Goal: Find specific page/section: Find specific page/section

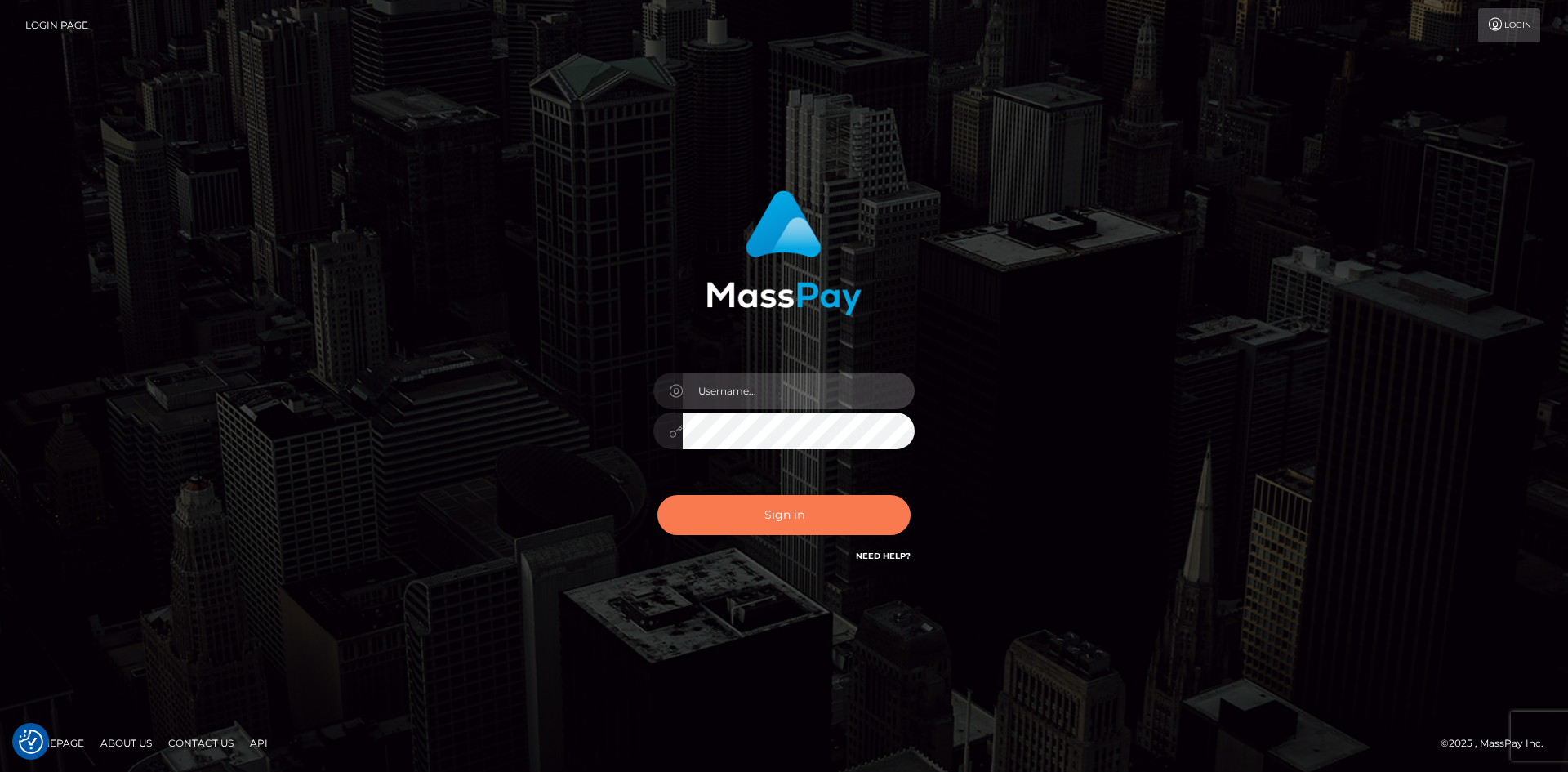
type input "alexstef"
click at [822, 522] on button "Sign in" at bounding box center [784, 514] width 253 height 40
type input "alexstef"
click at [829, 517] on button "Sign in" at bounding box center [784, 514] width 253 height 40
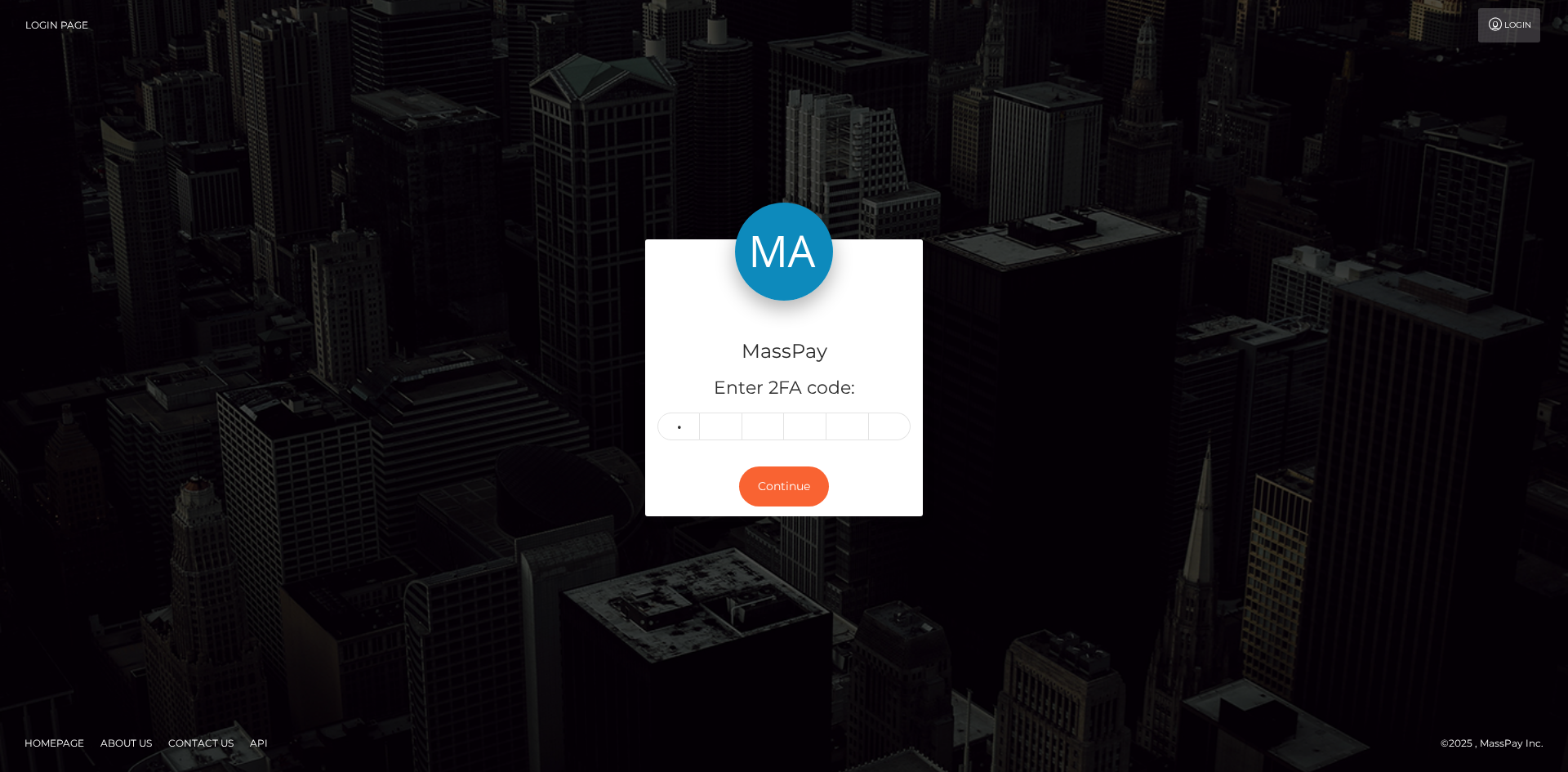
type input "9"
type input "8"
type input "5"
type input "4"
type input "2"
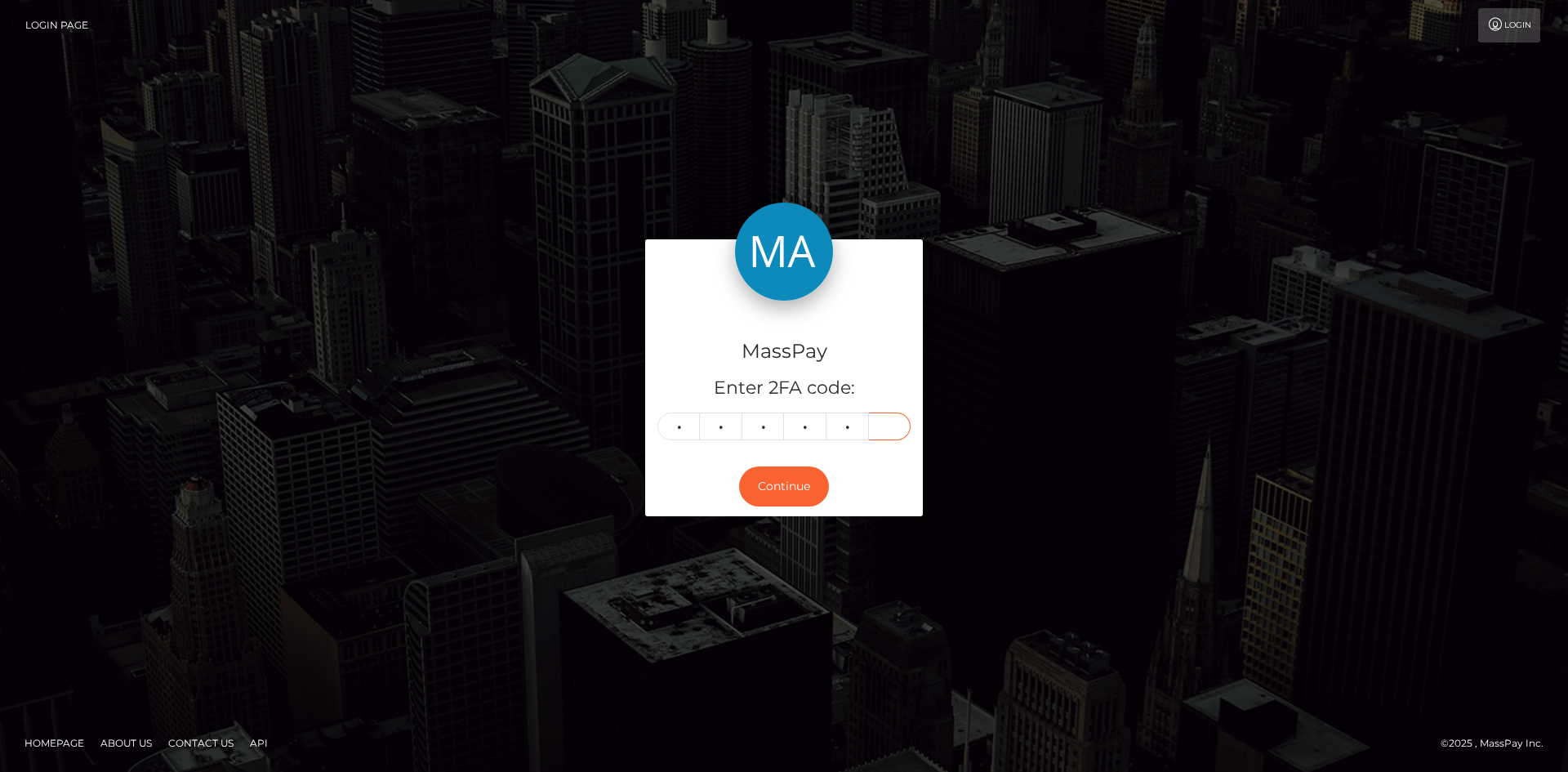
type input "0"
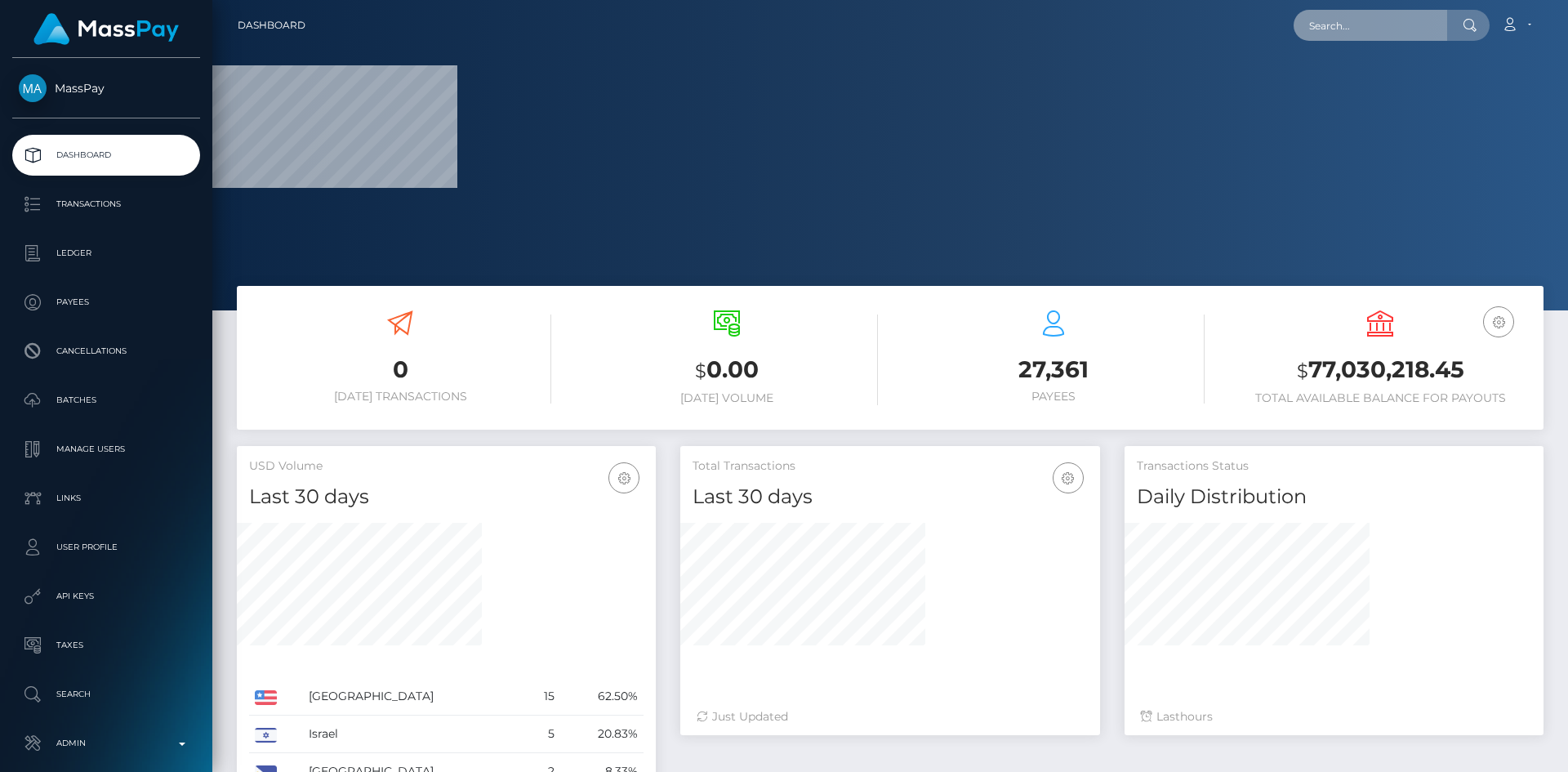
click at [1371, 20] on input "text" at bounding box center [1371, 25] width 154 height 31
paste input "poact_CcaRI9vnC0Mg"
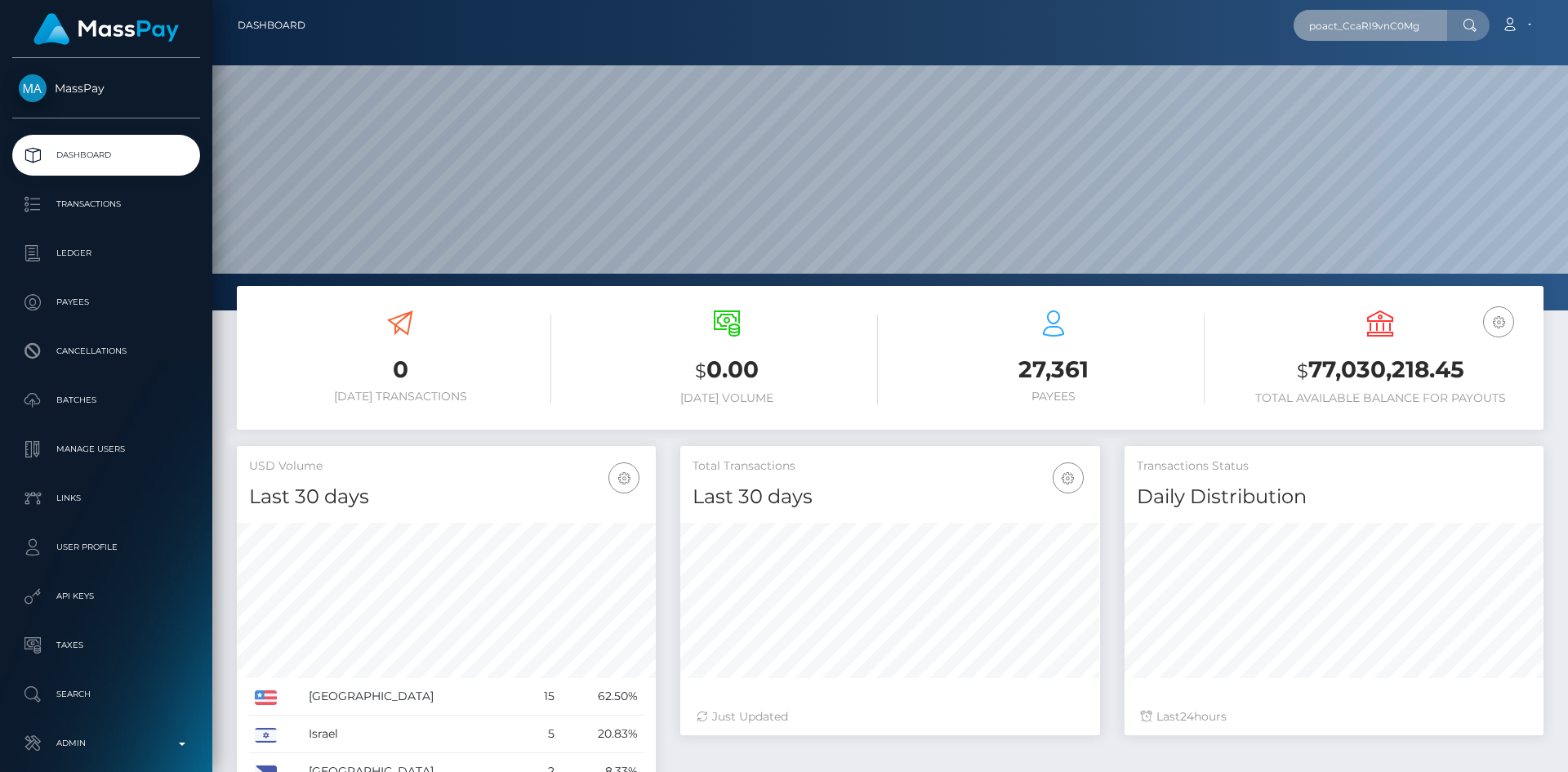
scroll to position [290, 420]
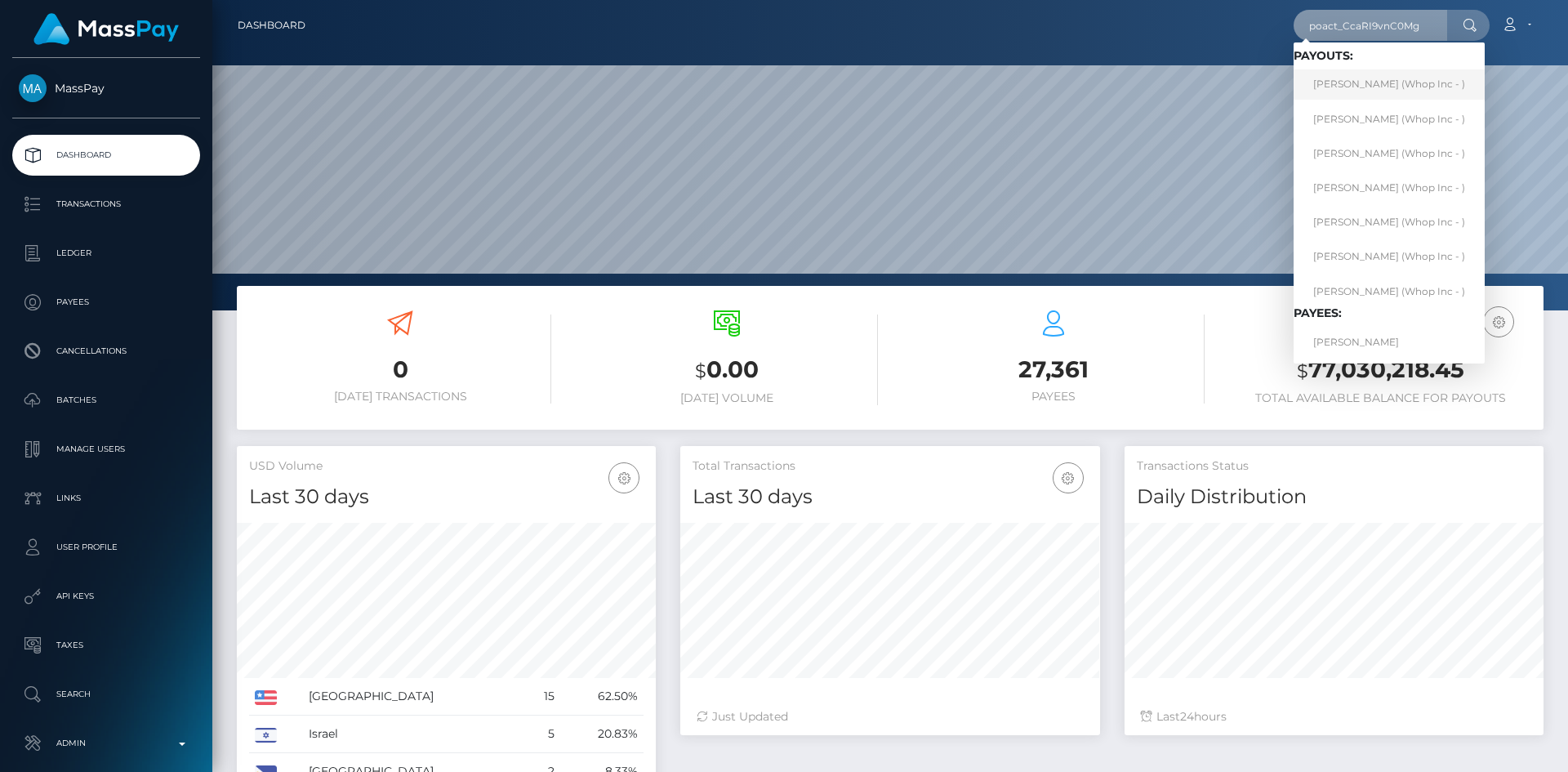
type input "poact_CcaRI9vnC0Mg"
click at [1346, 78] on link "MUSSABI GALI (Whop Inc - )" at bounding box center [1389, 84] width 192 height 31
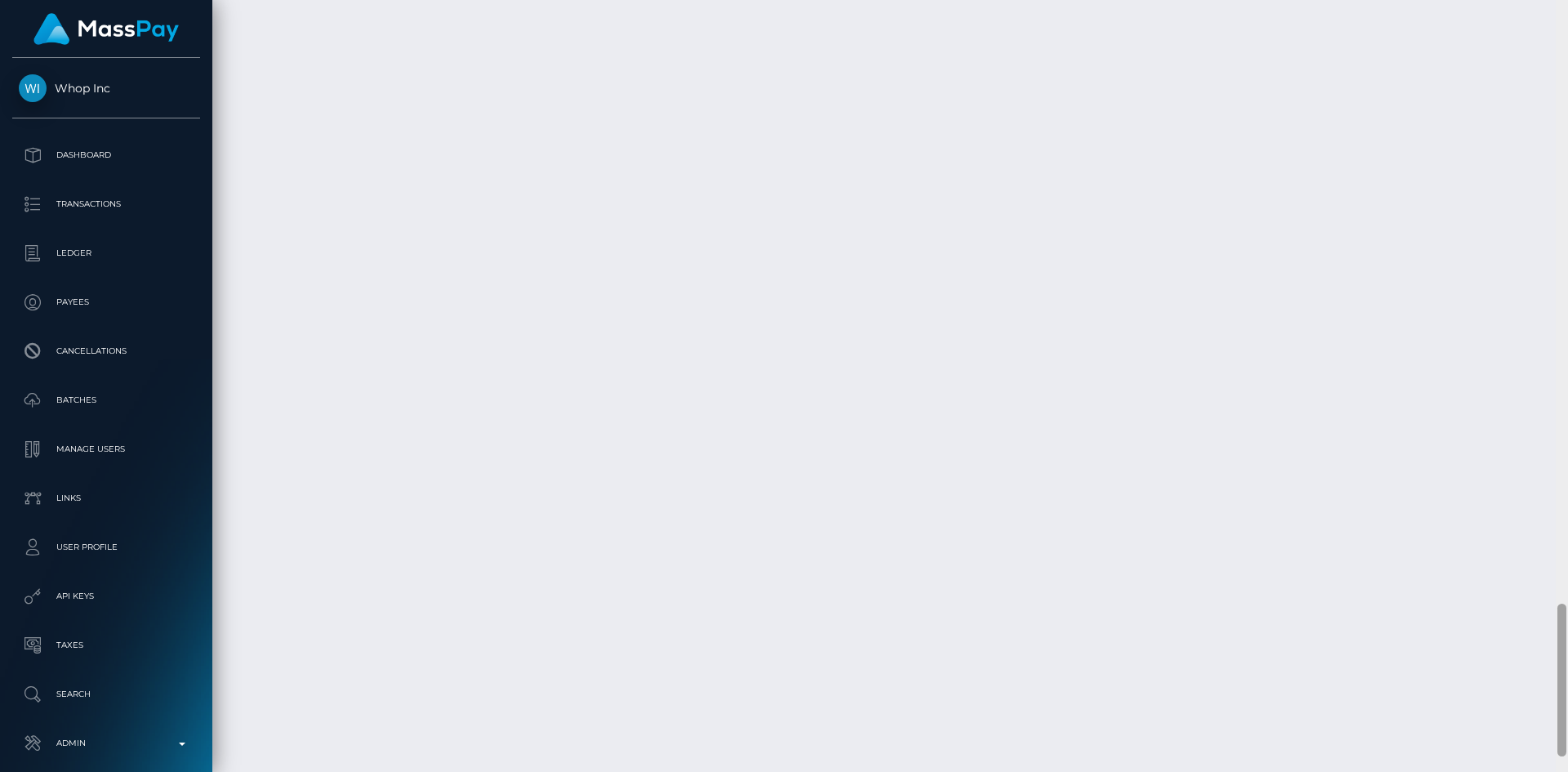
scroll to position [3119, 0]
drag, startPoint x: 1564, startPoint y: 616, endPoint x: 1563, endPoint y: 688, distance: 72.0
click at [1563, 688] on div at bounding box center [1561, 695] width 9 height 153
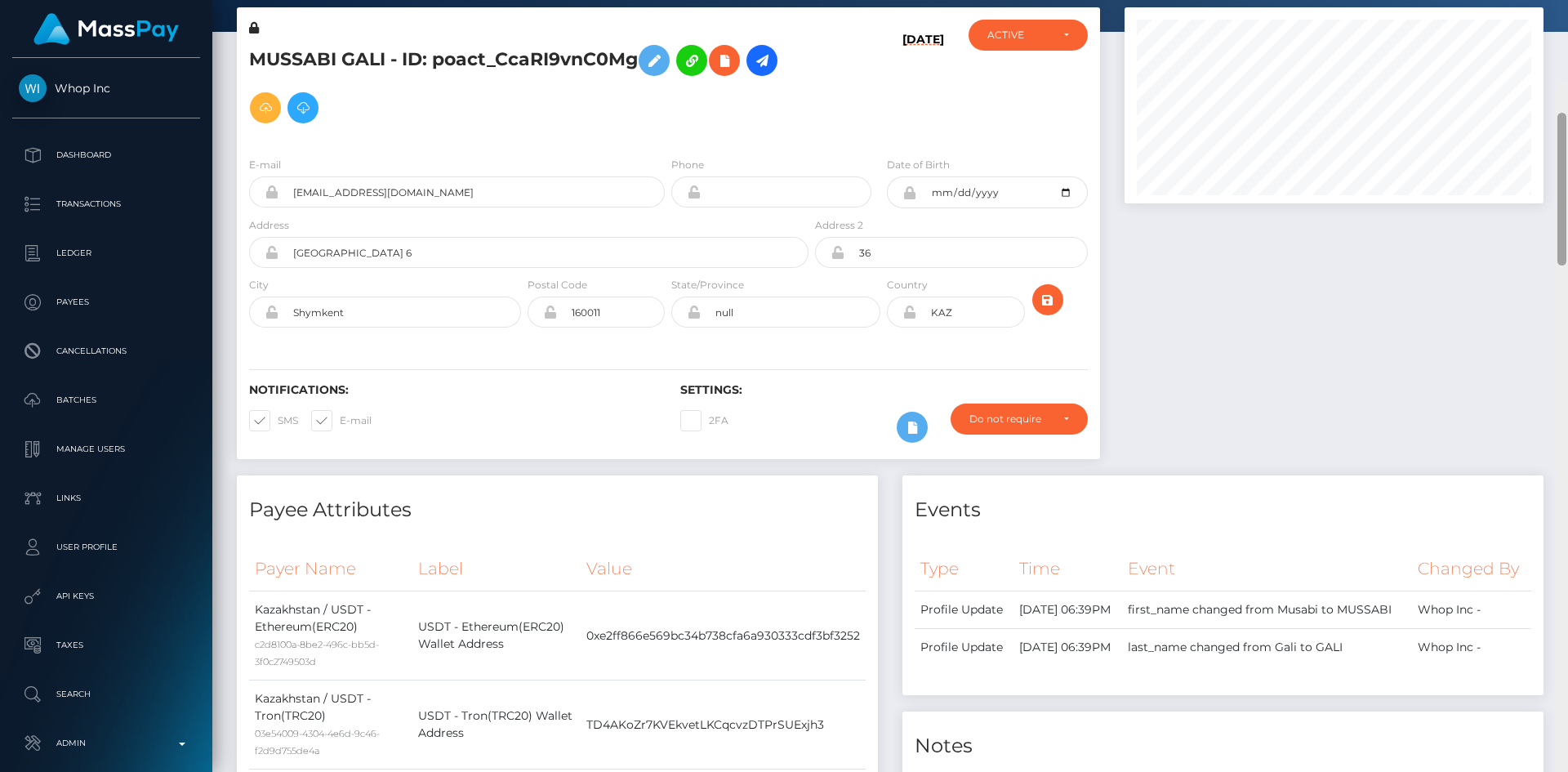
scroll to position [17, 0]
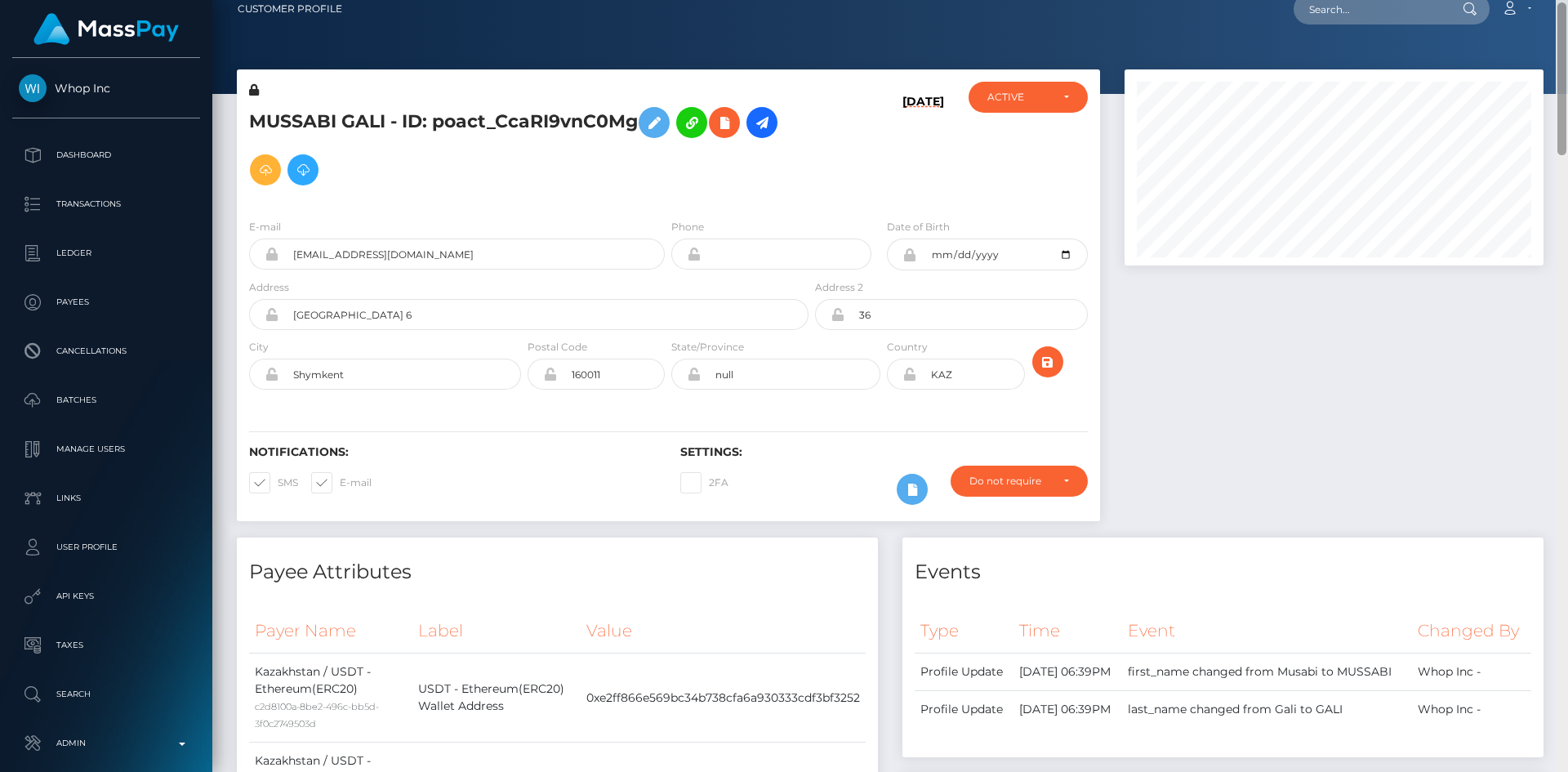
drag, startPoint x: 1563, startPoint y: 656, endPoint x: 1558, endPoint y: 32, distance: 624.0
click at [1565, 38] on div "Customer Profile Loading... Loading..." at bounding box center [890, 386] width 1356 height 772
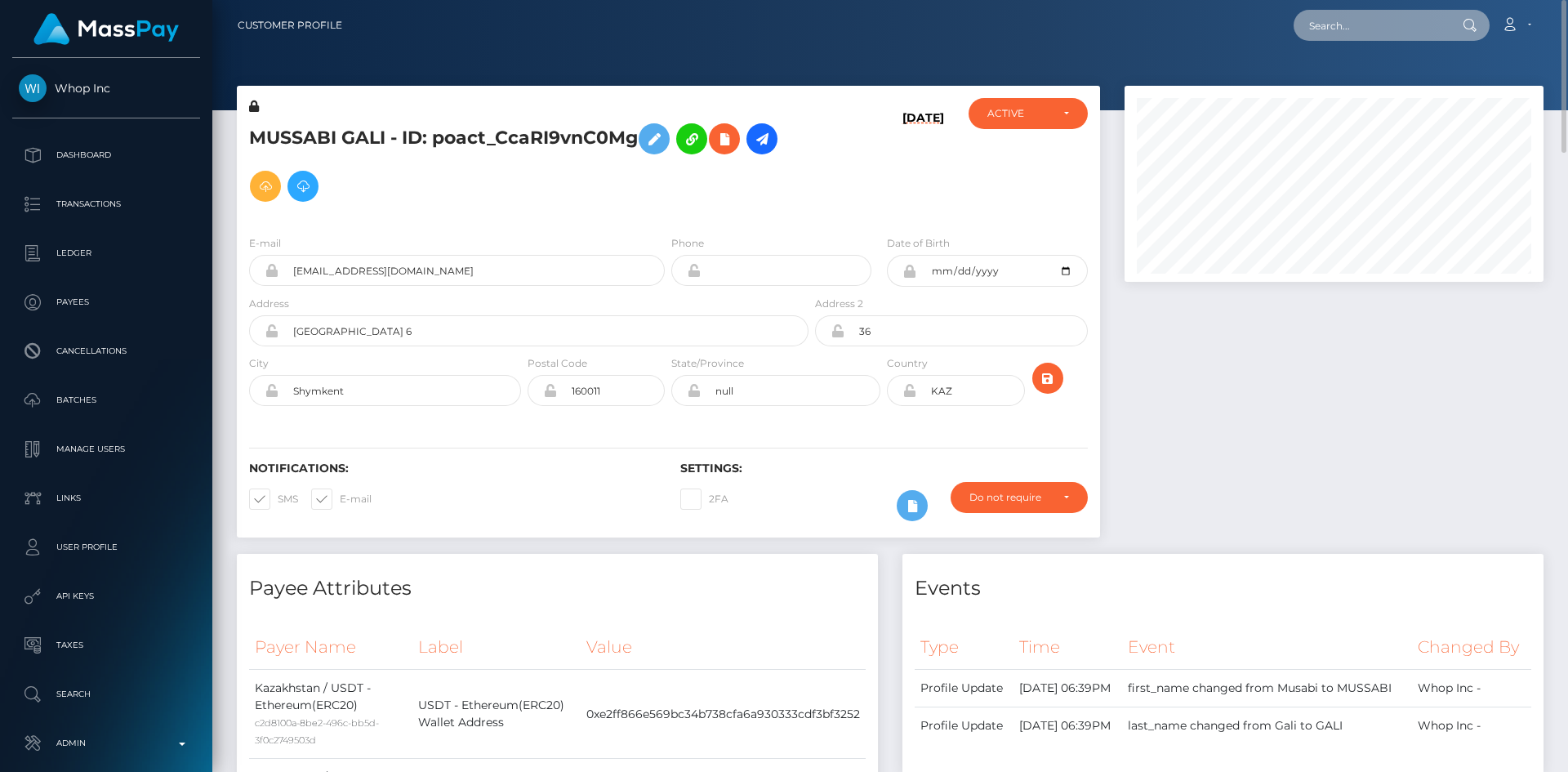
click at [1332, 31] on input "text" at bounding box center [1371, 25] width 154 height 31
paste input "[EMAIL_ADDRESS][DOMAIN_NAME]"
type input "[EMAIL_ADDRESS][DOMAIN_NAME]"
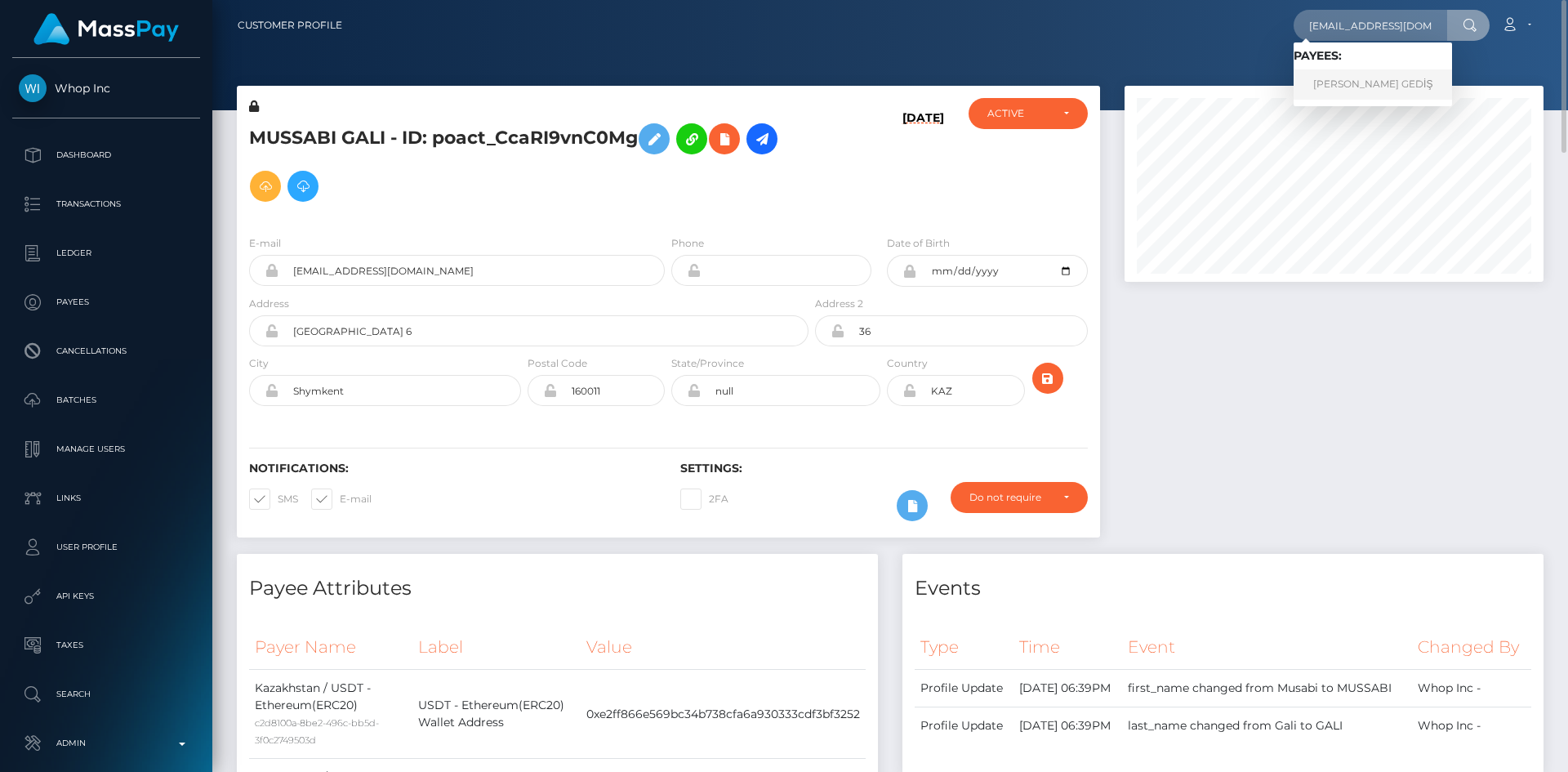
click at [1351, 83] on link "SELİN BAHAR GEDİŞ" at bounding box center [1372, 84] width 158 height 31
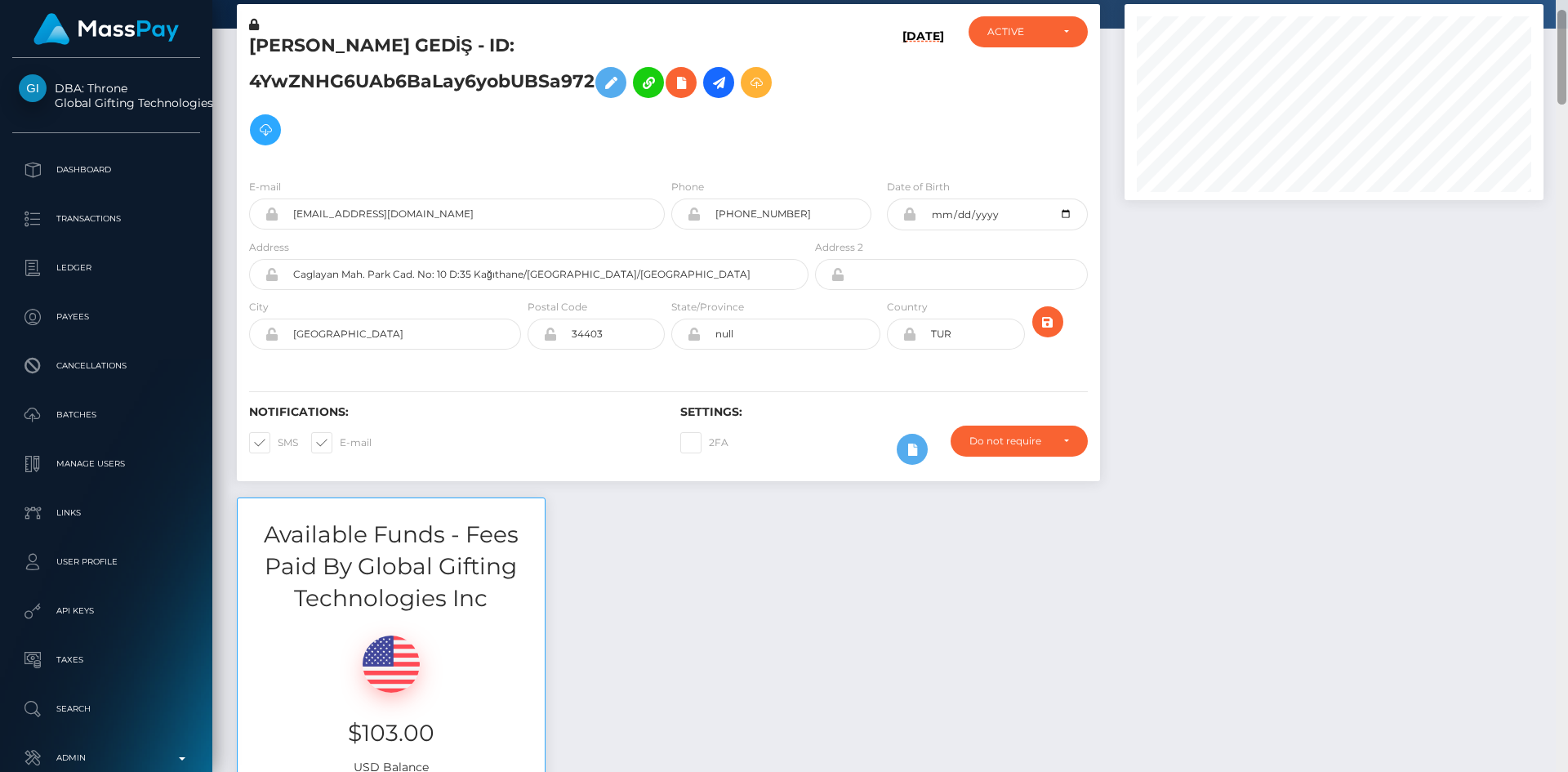
scroll to position [196, 420]
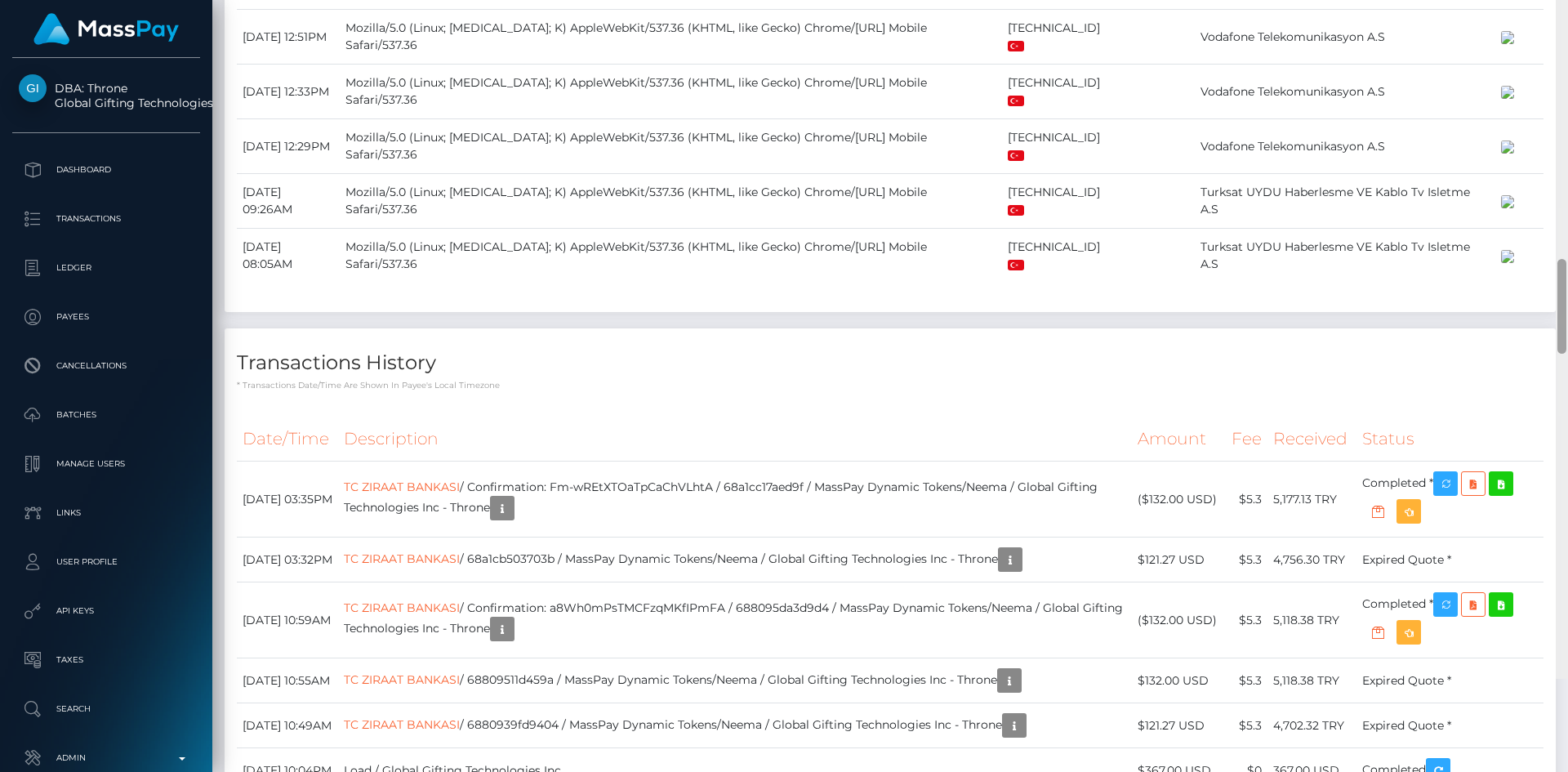
drag, startPoint x: 1562, startPoint y: 78, endPoint x: 1520, endPoint y: 413, distance: 337.6
click at [1531, 422] on div "Customer Profile Loading... Loading..." at bounding box center [890, 386] width 1356 height 772
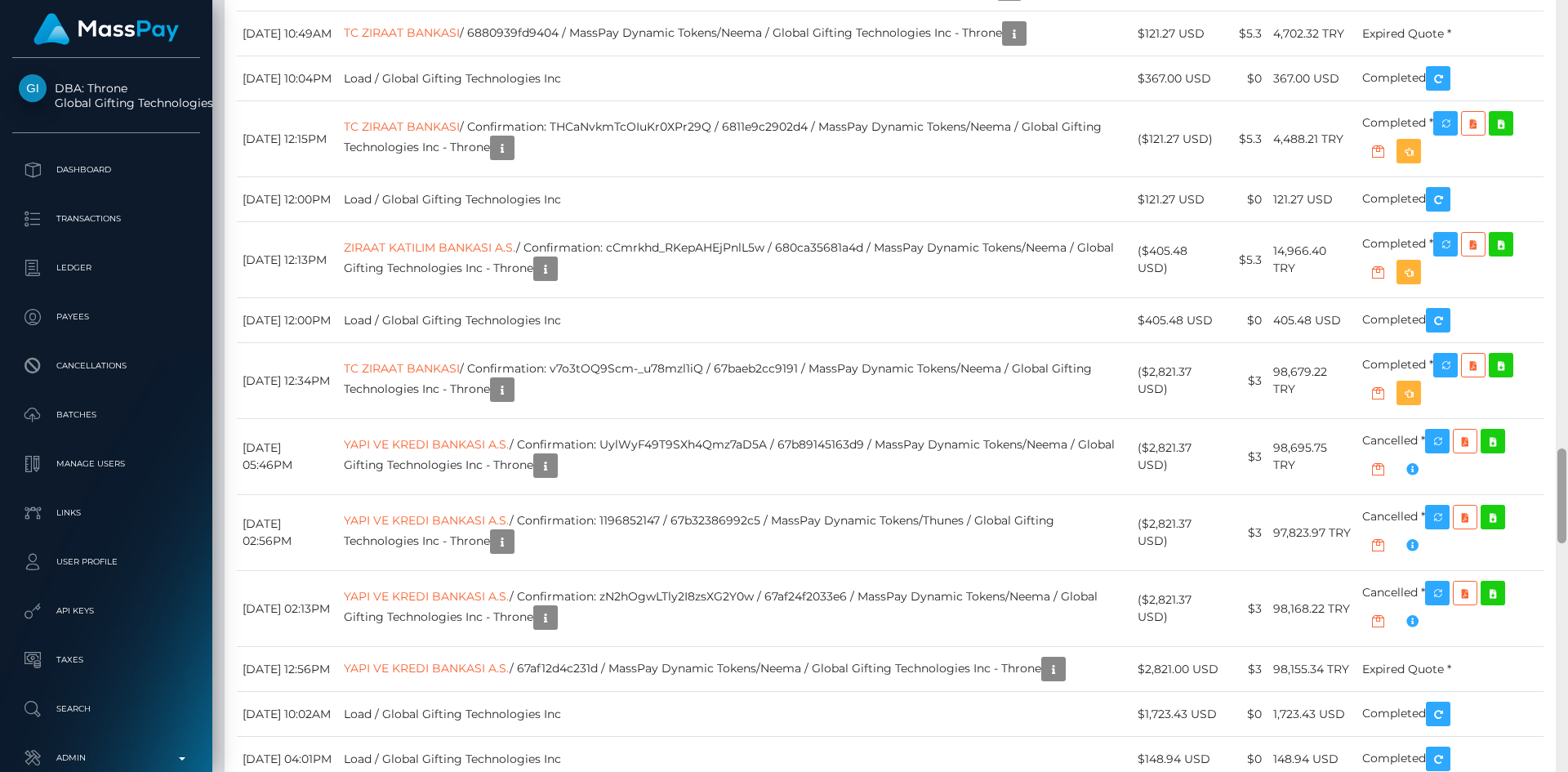
drag, startPoint x: 1567, startPoint y: 378, endPoint x: 1567, endPoint y: 461, distance: 83.0
click at [1567, 461] on div at bounding box center [1562, 386] width 12 height 772
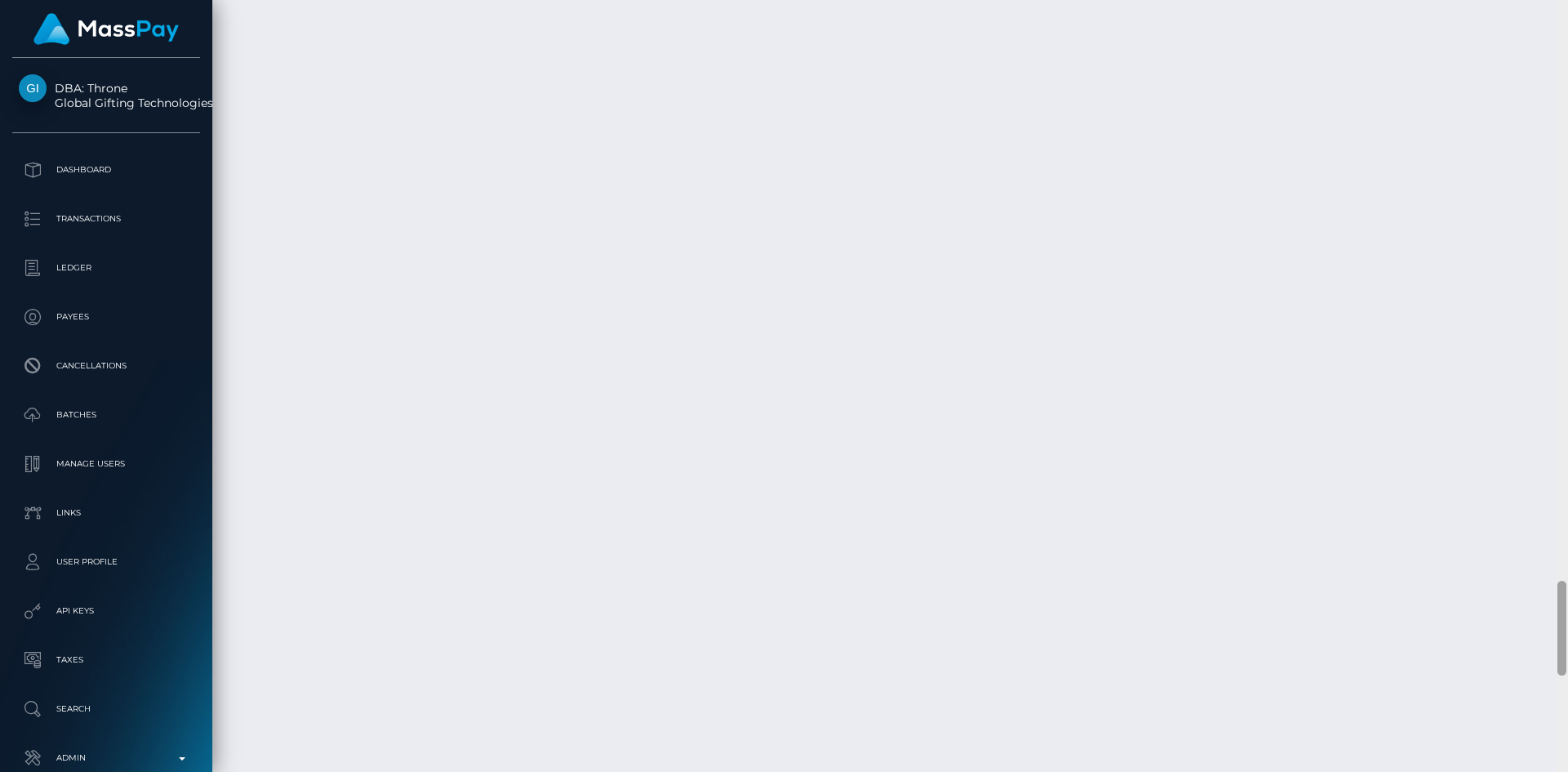
scroll to position [4715, 0]
drag, startPoint x: 1562, startPoint y: 475, endPoint x: 1562, endPoint y: 599, distance: 124.0
click at [1562, 599] on div at bounding box center [1561, 636] width 9 height 95
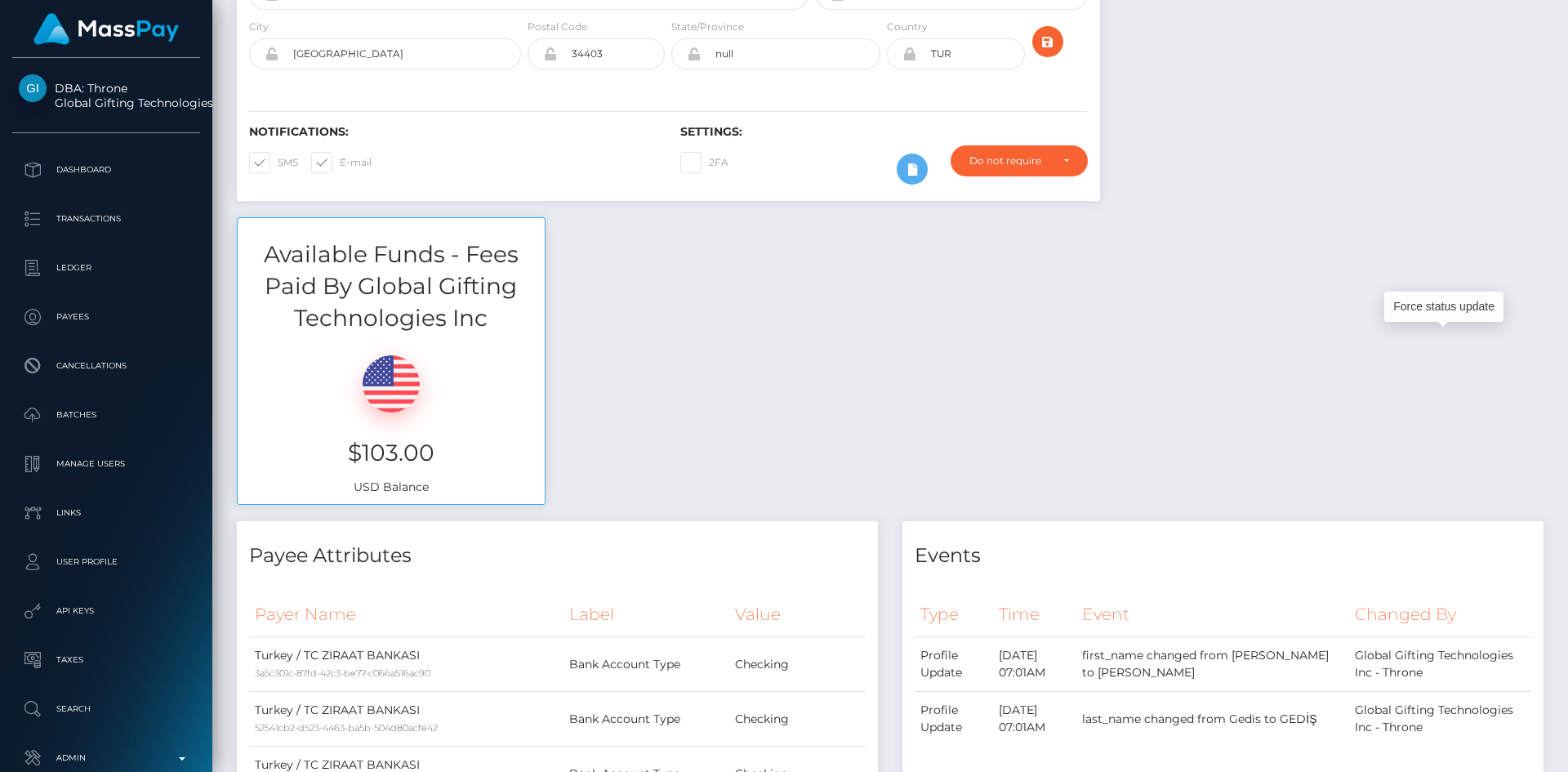
scroll to position [0, 0]
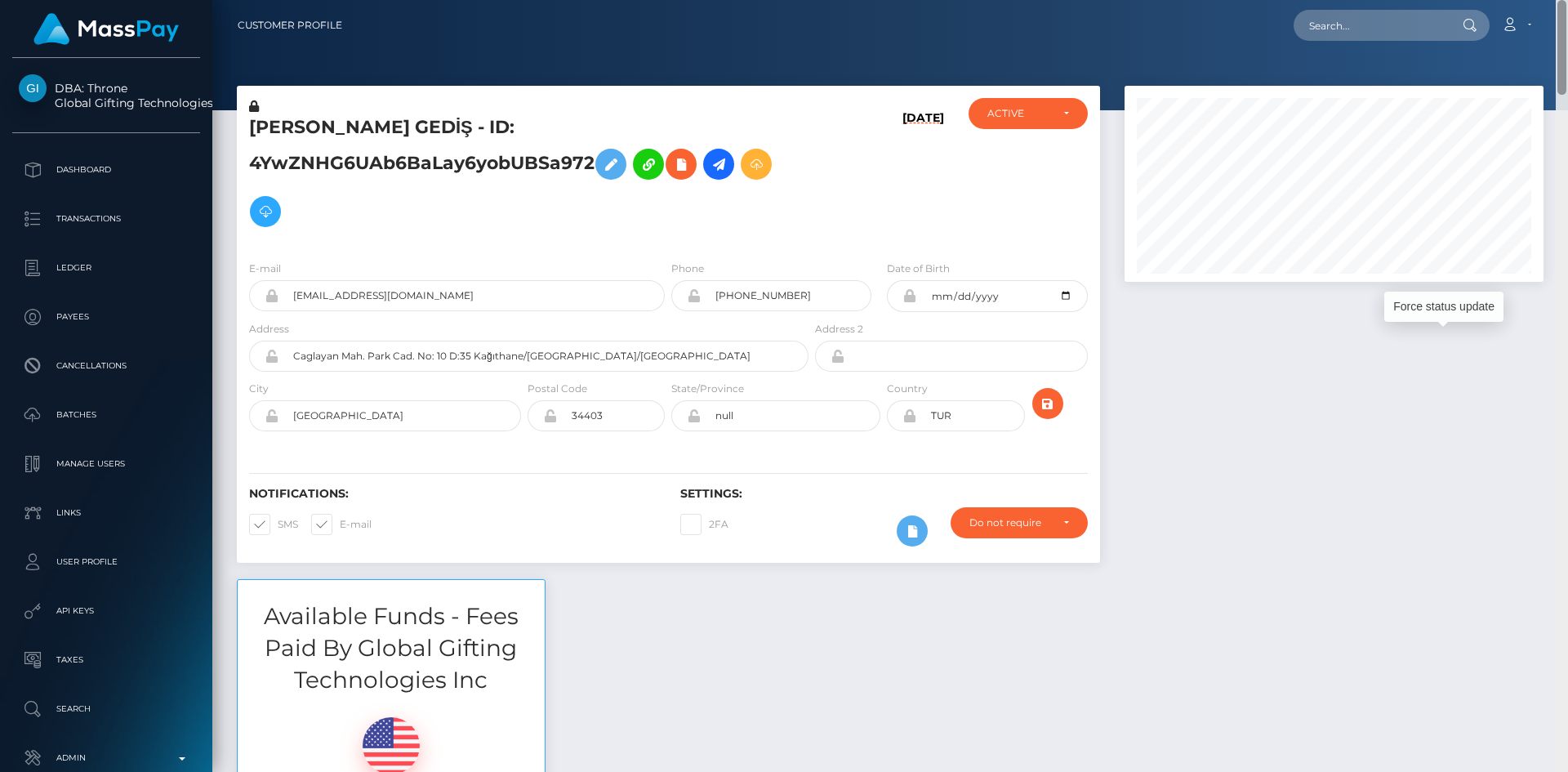
drag, startPoint x: 1563, startPoint y: 602, endPoint x: 1556, endPoint y: -60, distance: 662.0
click at [1556, 0] on html "DBA: Throne Global Gifting Technologies Inc Dashboard Transactions Ledger Payee…" at bounding box center [784, 386] width 1568 height 772
click at [1358, 45] on nav "Customer Profile Loading... Loading... Account" at bounding box center [890, 25] width 1356 height 50
click at [1366, 26] on input "text" at bounding box center [1371, 25] width 154 height 31
paste input "[EMAIL_ADDRESS][DOMAIN_NAME]"
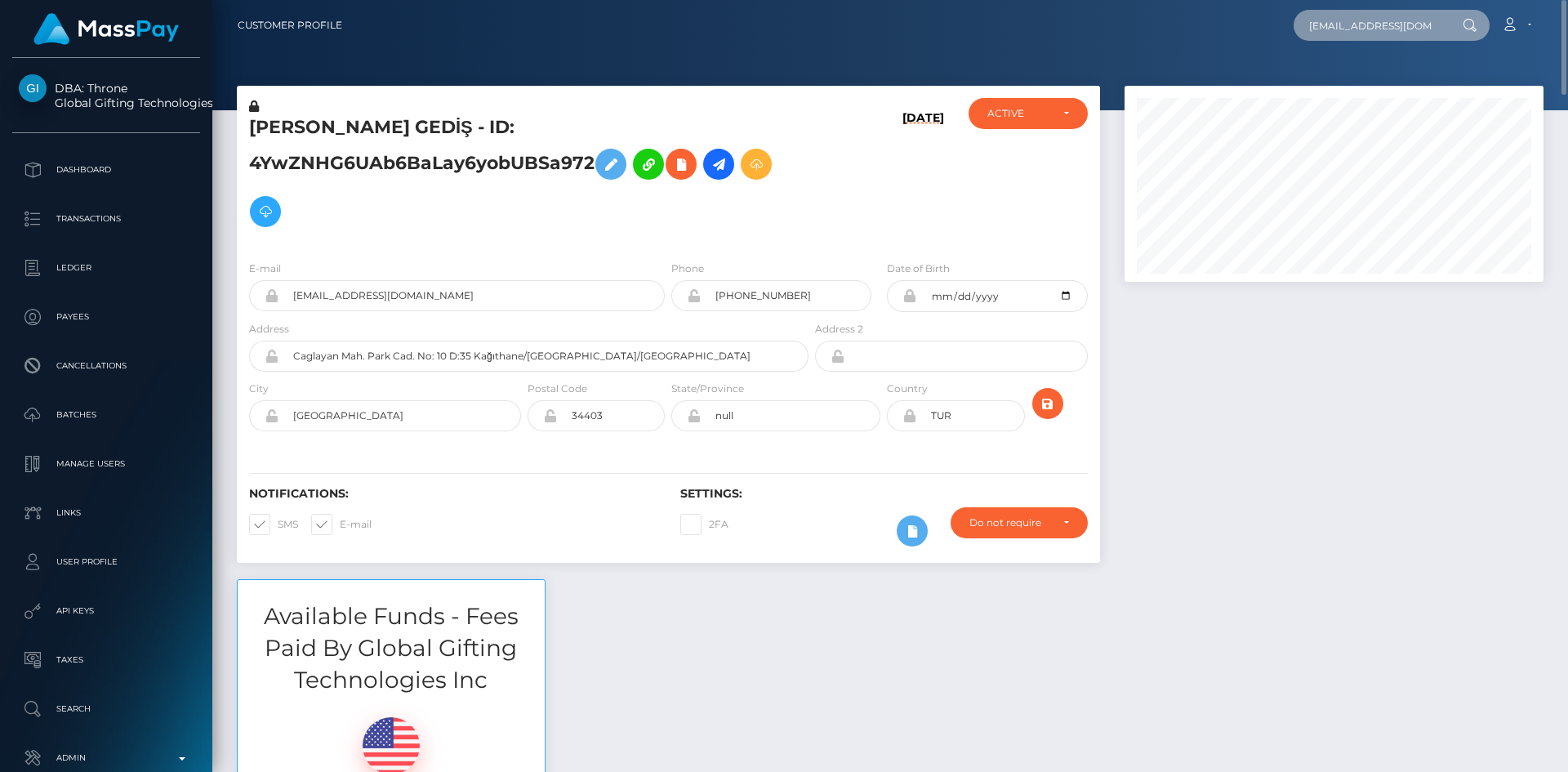
scroll to position [0, 1]
type input "[EMAIL_ADDRESS][DOMAIN_NAME]"
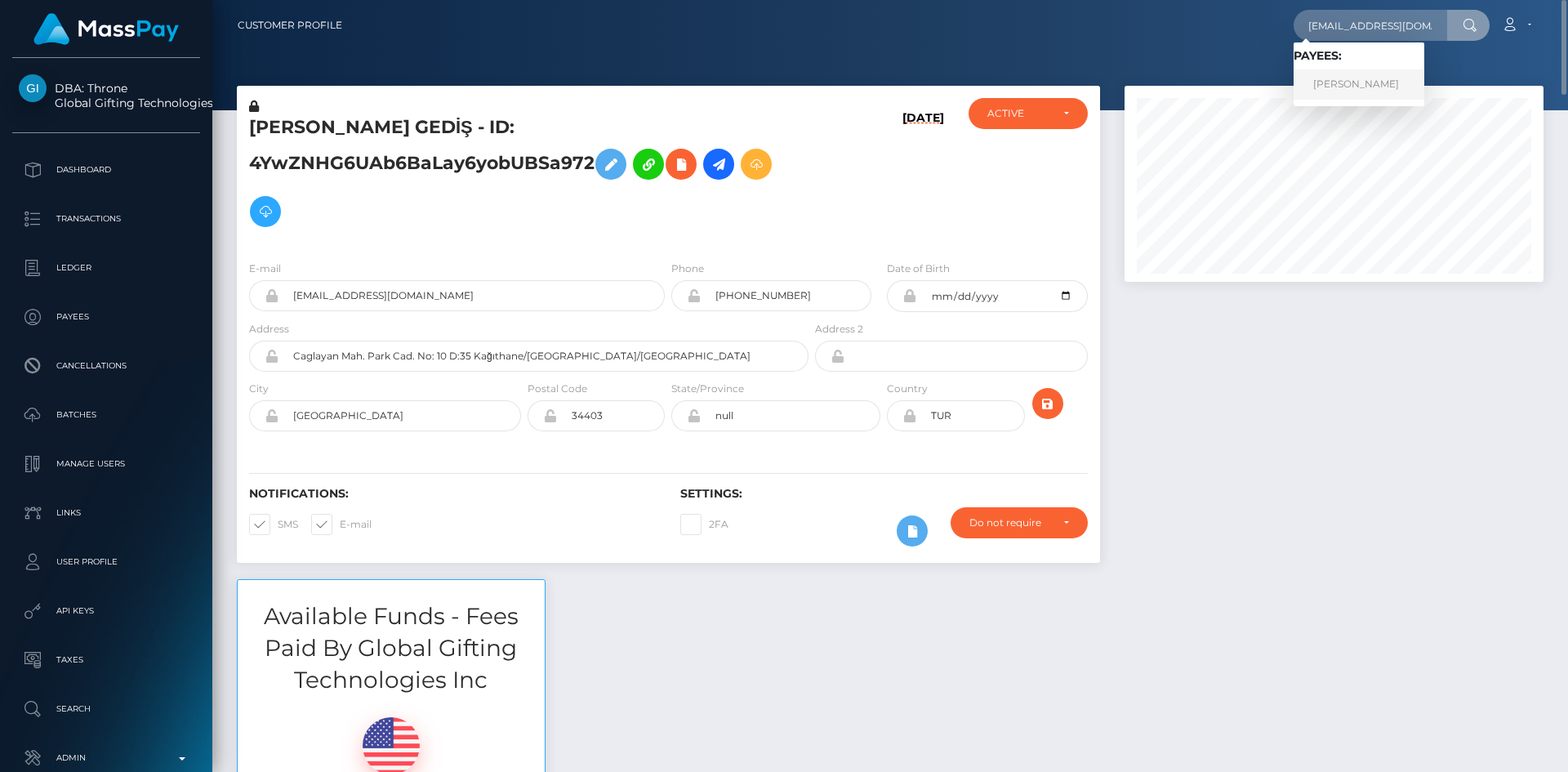
scroll to position [0, 0]
click at [1351, 80] on link "TILDEM YURTMAN" at bounding box center [1359, 84] width 130 height 31
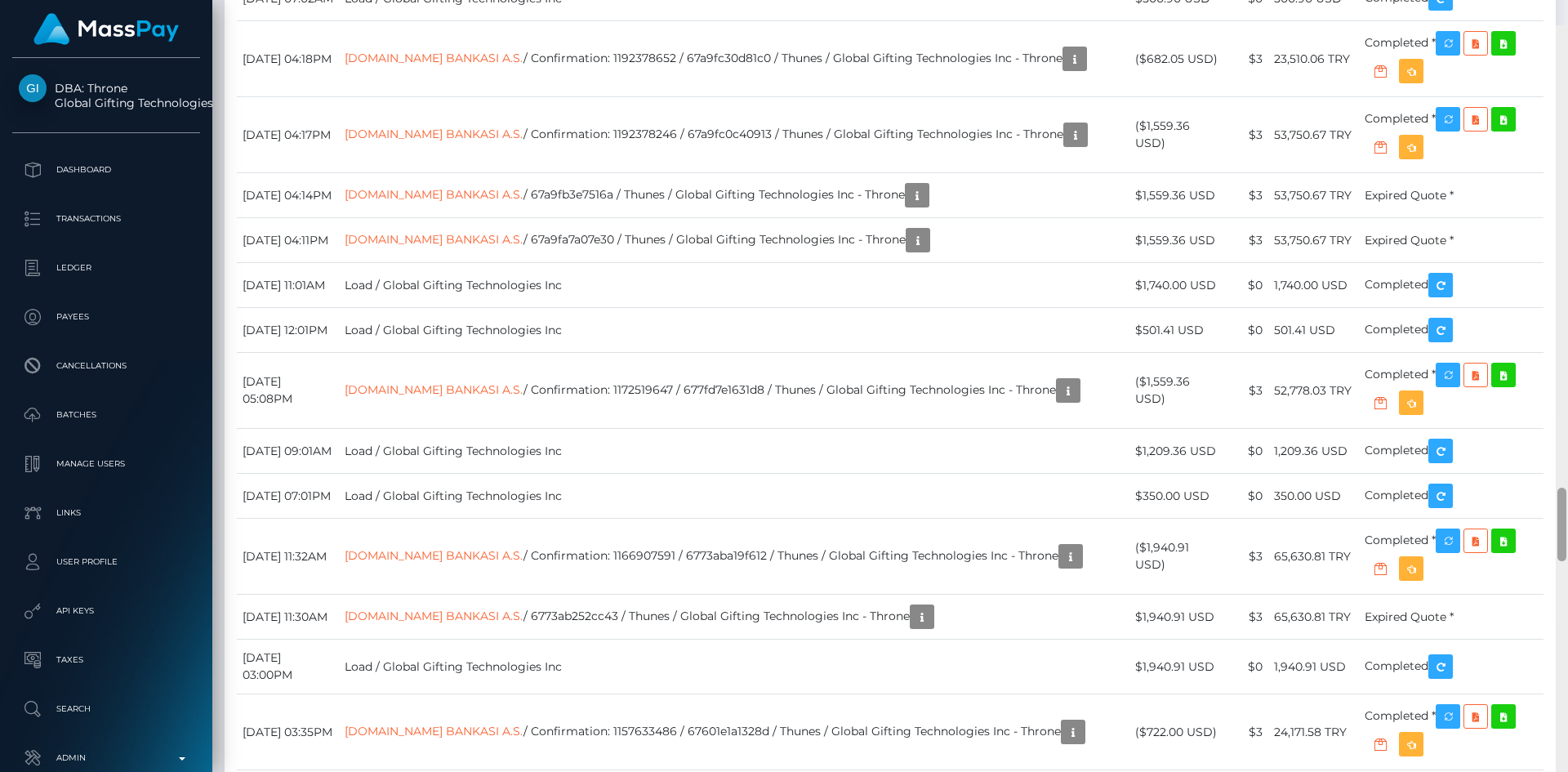
scroll to position [4823, 0]
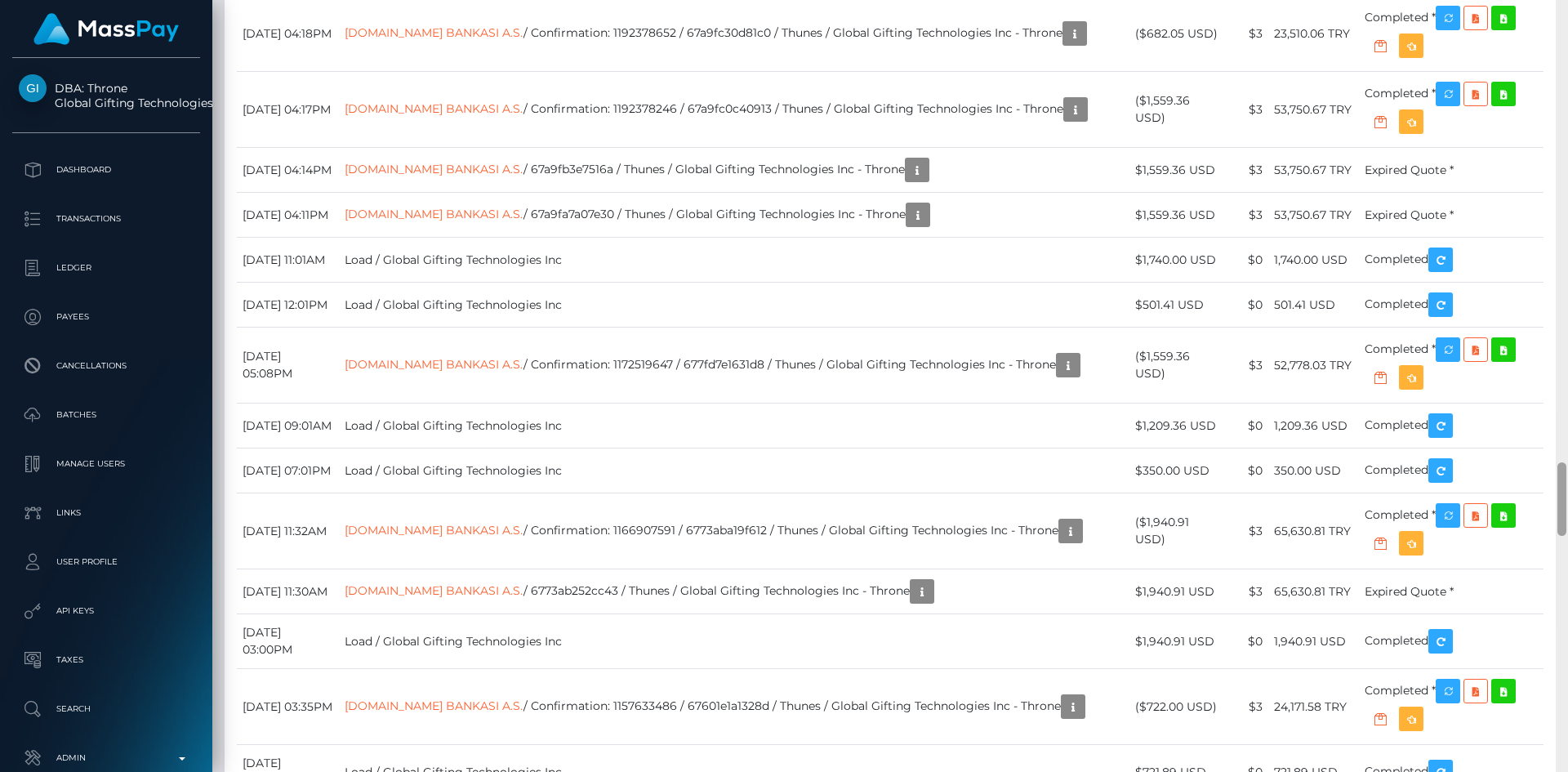
drag, startPoint x: 1564, startPoint y: 55, endPoint x: 1555, endPoint y: 510, distance: 455.1
click at [1555, 510] on div "Customer Profile Loading... Loading..." at bounding box center [890, 386] width 1356 height 772
